Goal: Task Accomplishment & Management: Use online tool/utility

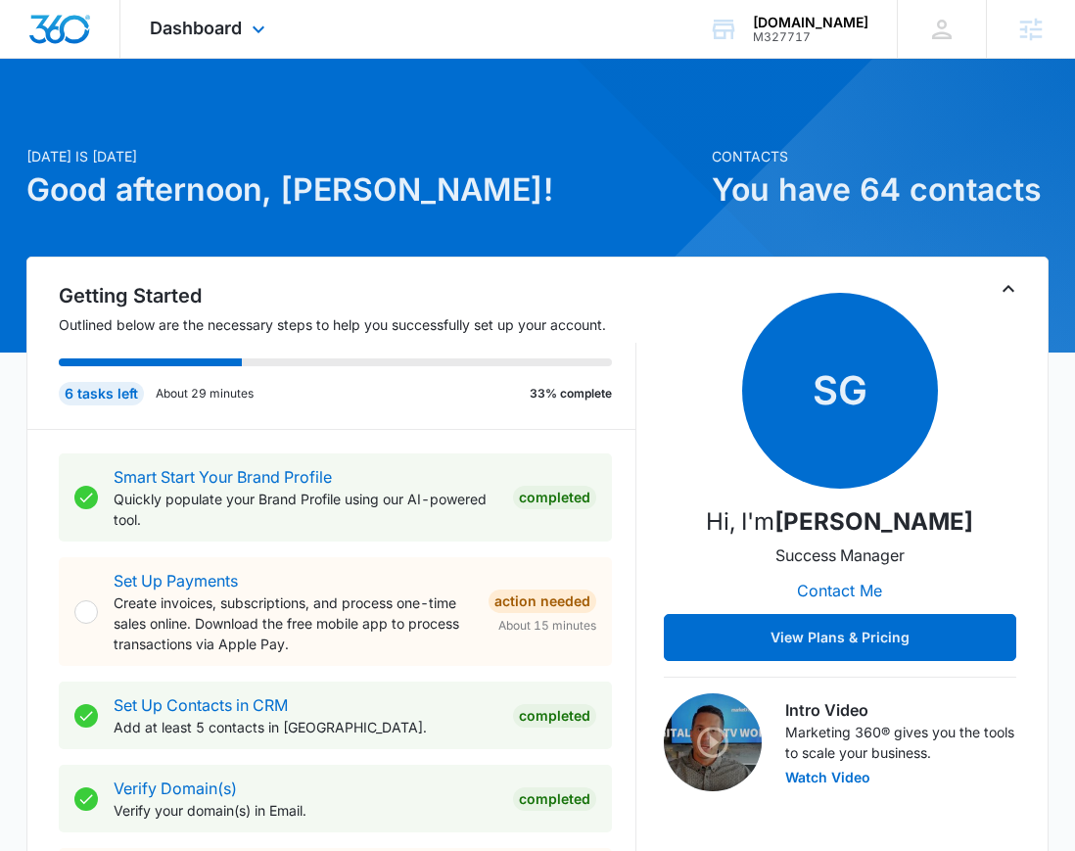
click at [210, 12] on div "Dashboard Apps Reputation Websites Forms CRM Email Social Shop Content Ads Inte…" at bounding box center [209, 29] width 179 height 58
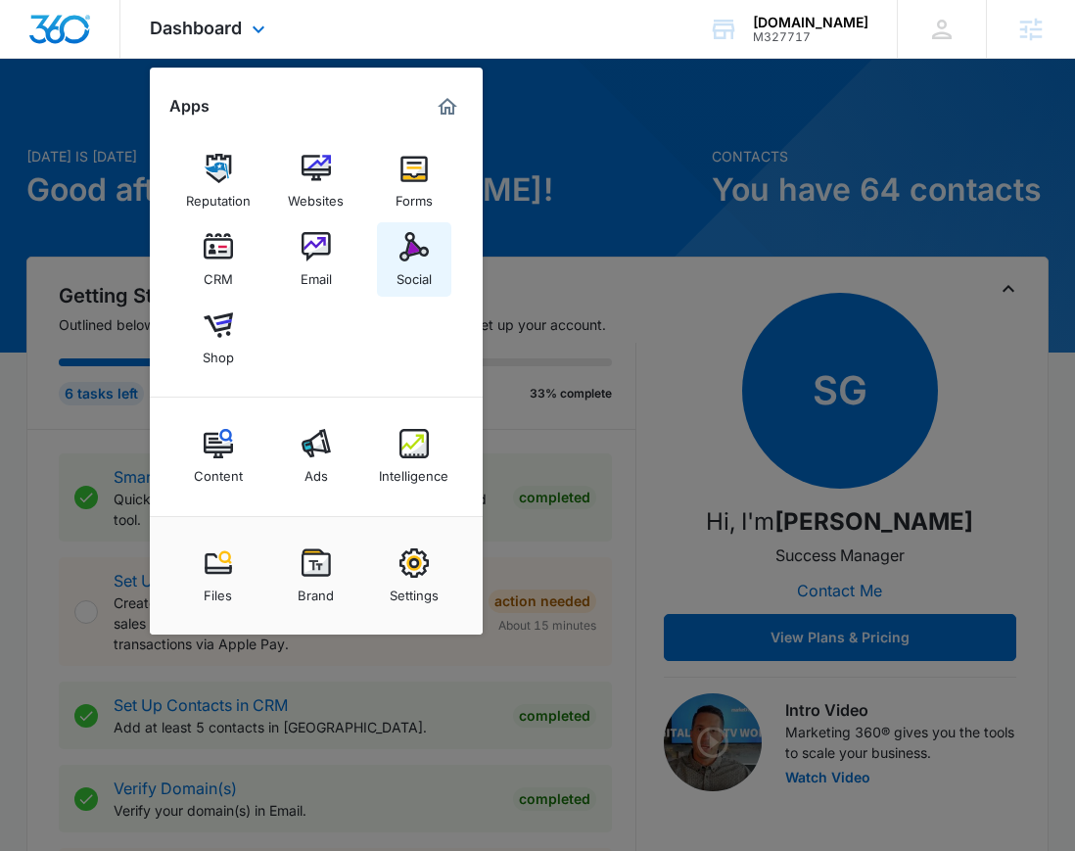
click at [423, 256] on img at bounding box center [413, 246] width 29 height 29
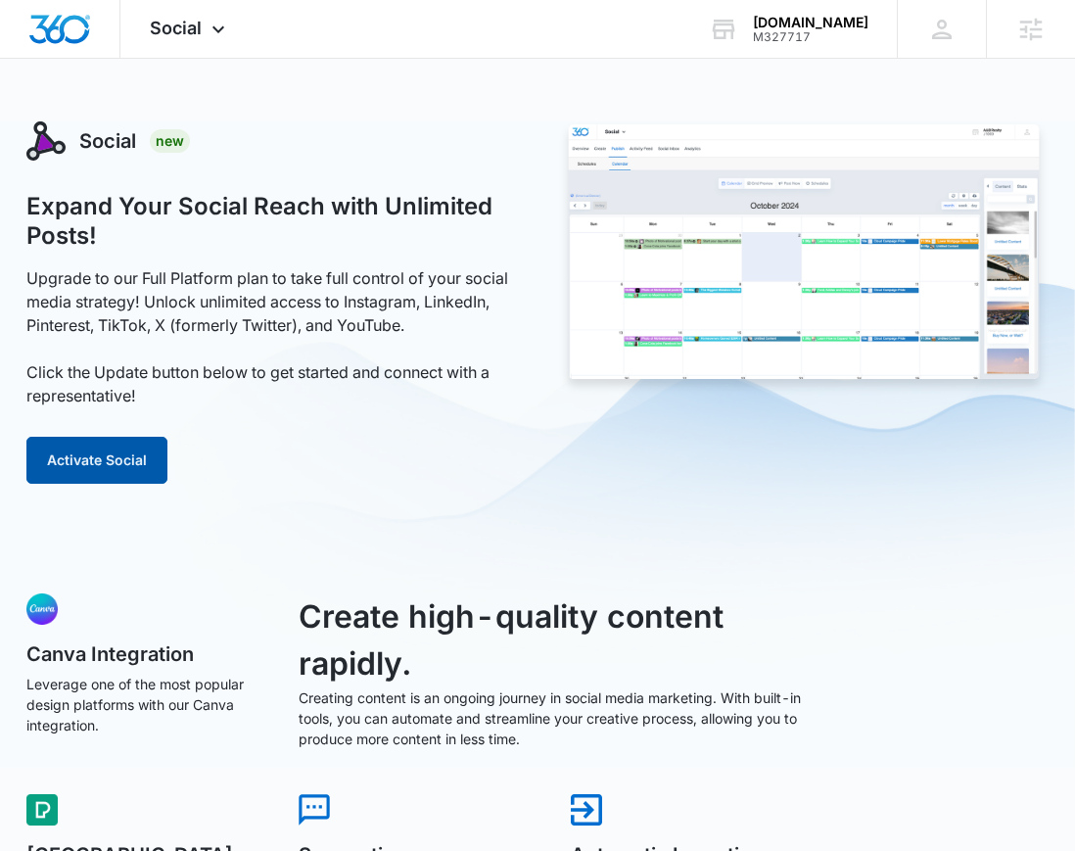
click at [61, 467] on button "Activate Social" at bounding box center [96, 460] width 141 height 47
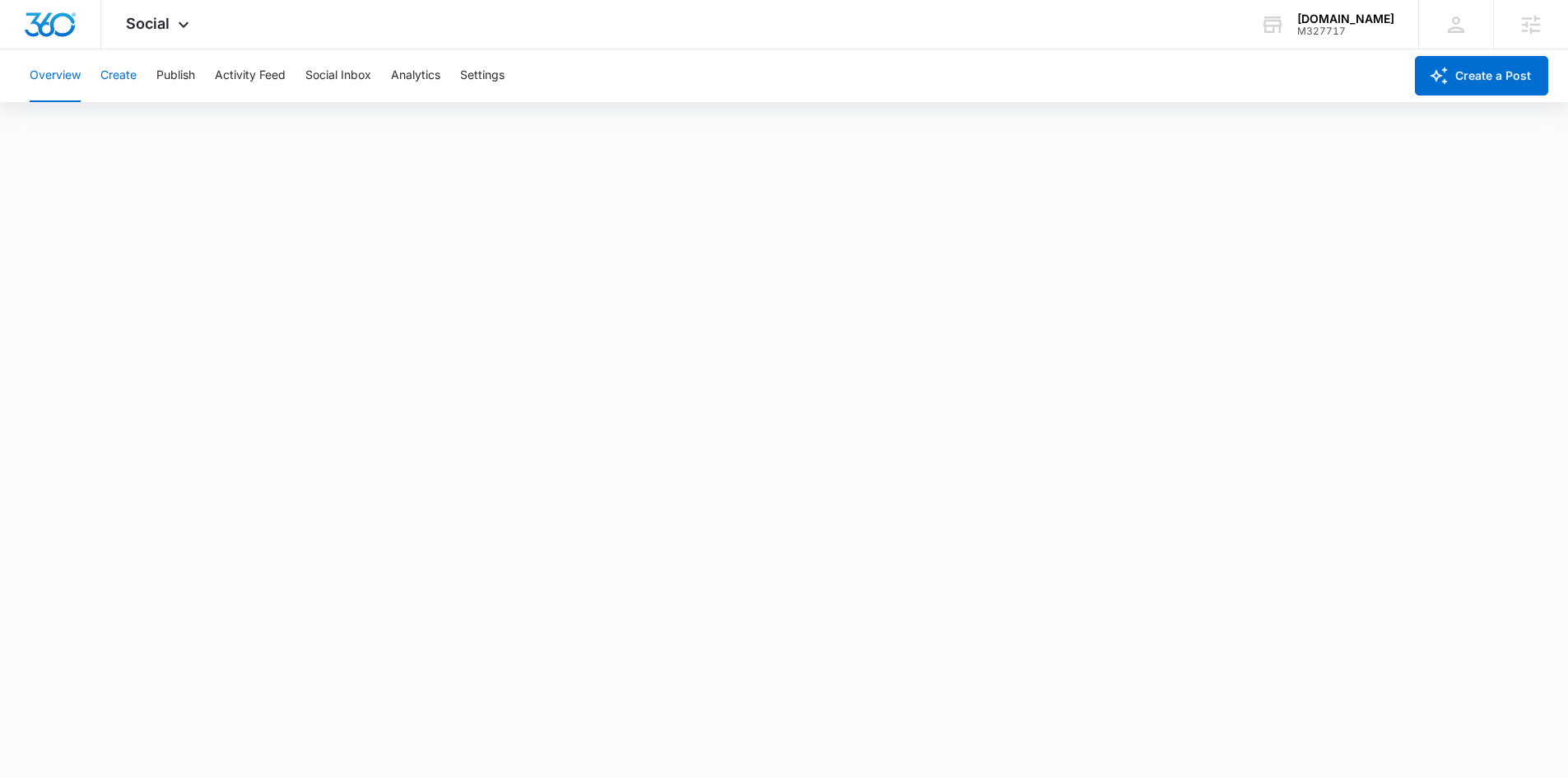
click at [122, 80] on button "Create" at bounding box center [118, 76] width 36 height 53
click at [152, 119] on button "Approvals" at bounding box center [161, 125] width 55 height 46
click at [163, 71] on button "Publish" at bounding box center [176, 76] width 39 height 53
click at [127, 124] on button "Schedules" at bounding box center [126, 125] width 56 height 46
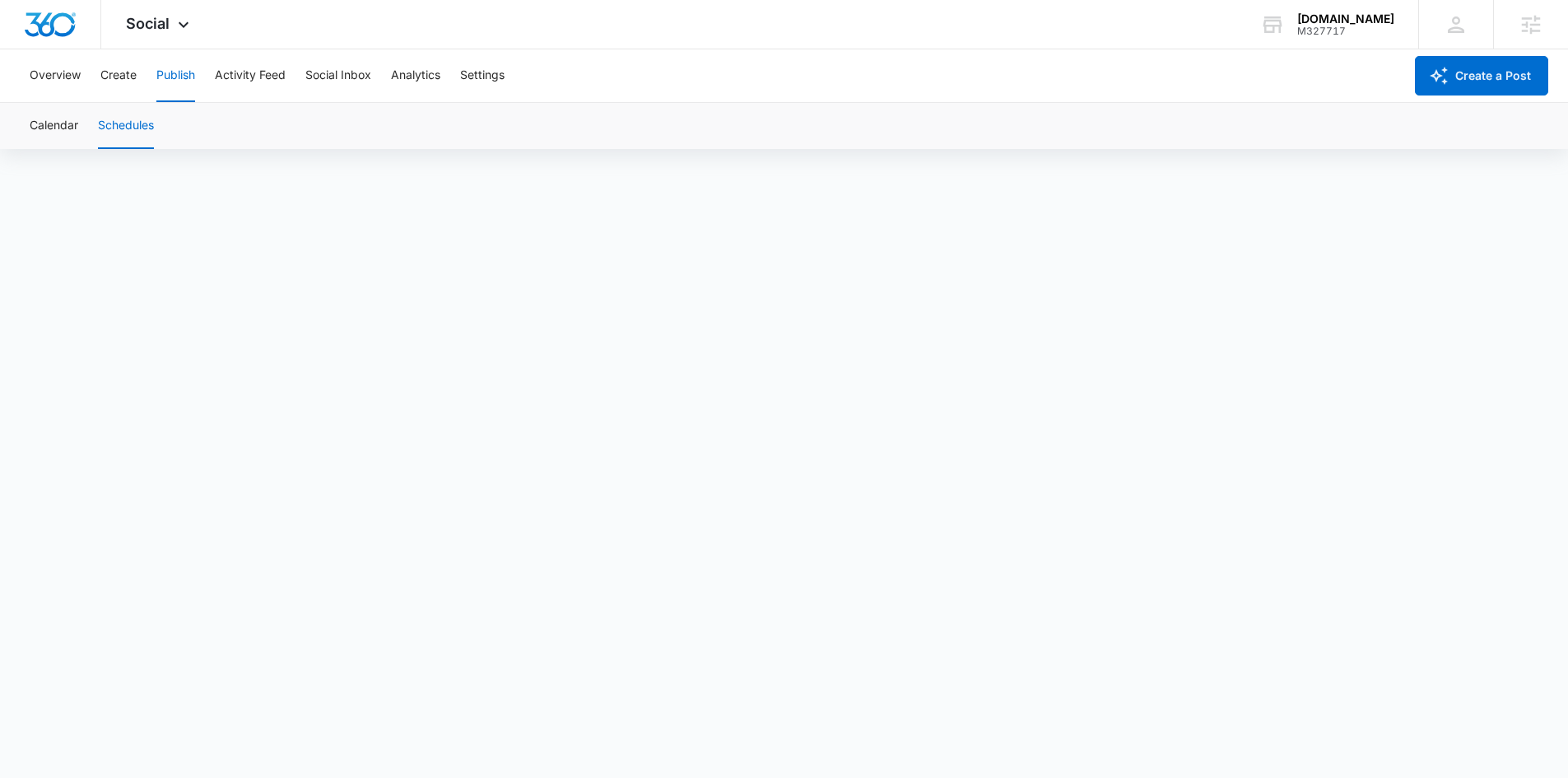
scroll to position [12, 0]
